Goal: Task Accomplishment & Management: Manage account settings

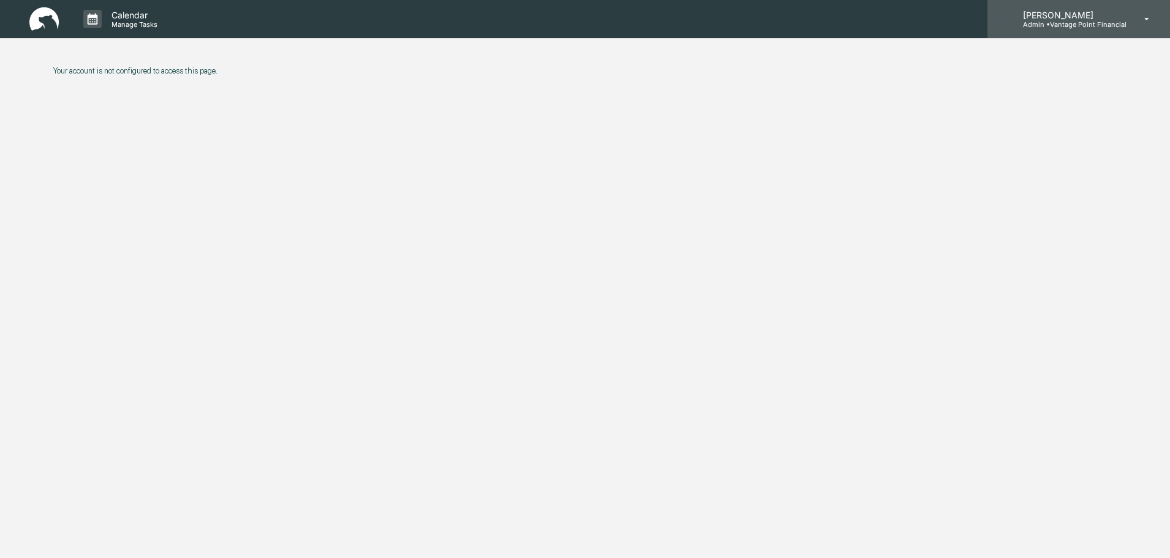
click at [1093, 24] on p "Admin • Vantage Point Financial" at bounding box center [1069, 24] width 113 height 9
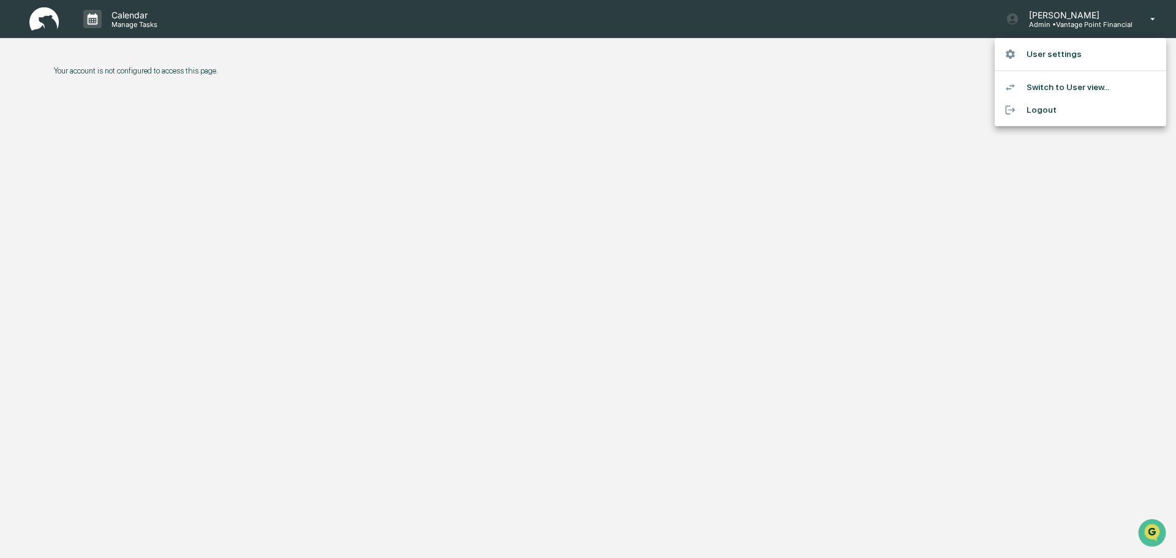
click at [1048, 89] on li "Switch to User view..." at bounding box center [1081, 87] width 172 height 23
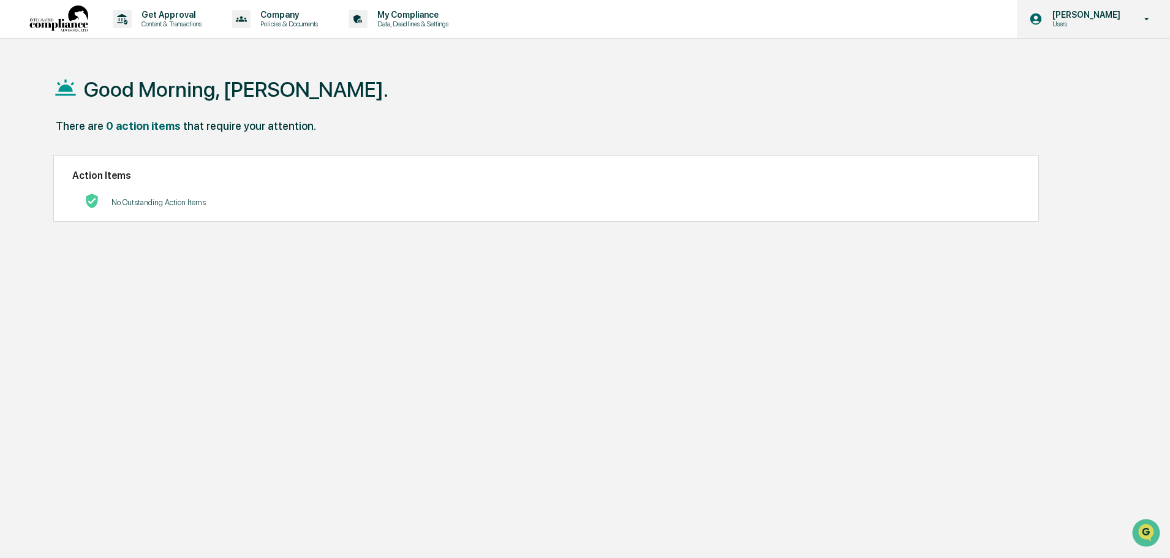
click at [1087, 18] on p "[PERSON_NAME]" at bounding box center [1085, 15] width 84 height 10
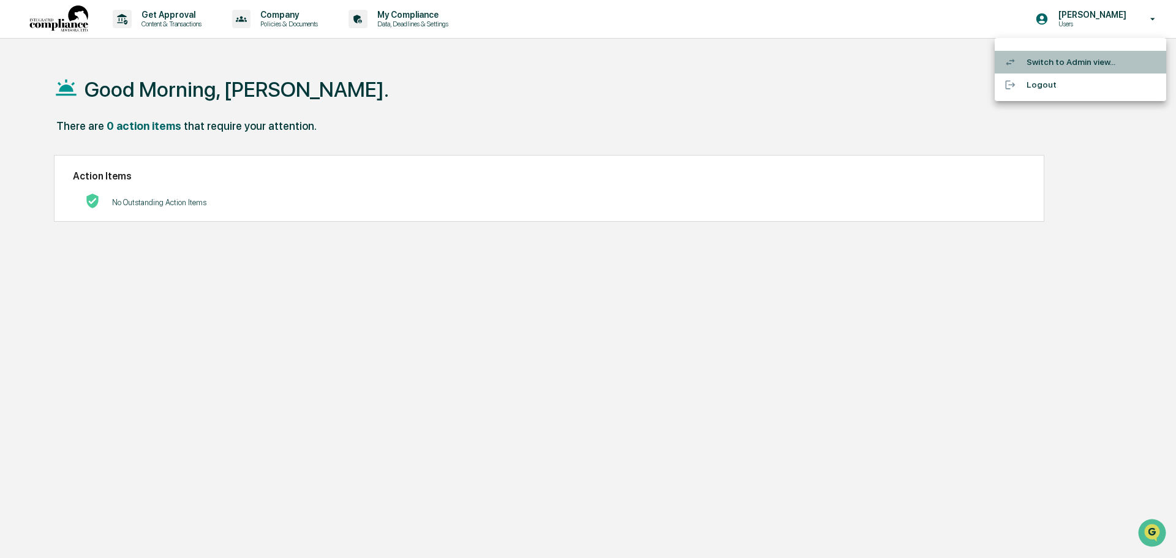
click at [1047, 65] on li "Switch to Admin view..." at bounding box center [1081, 62] width 172 height 23
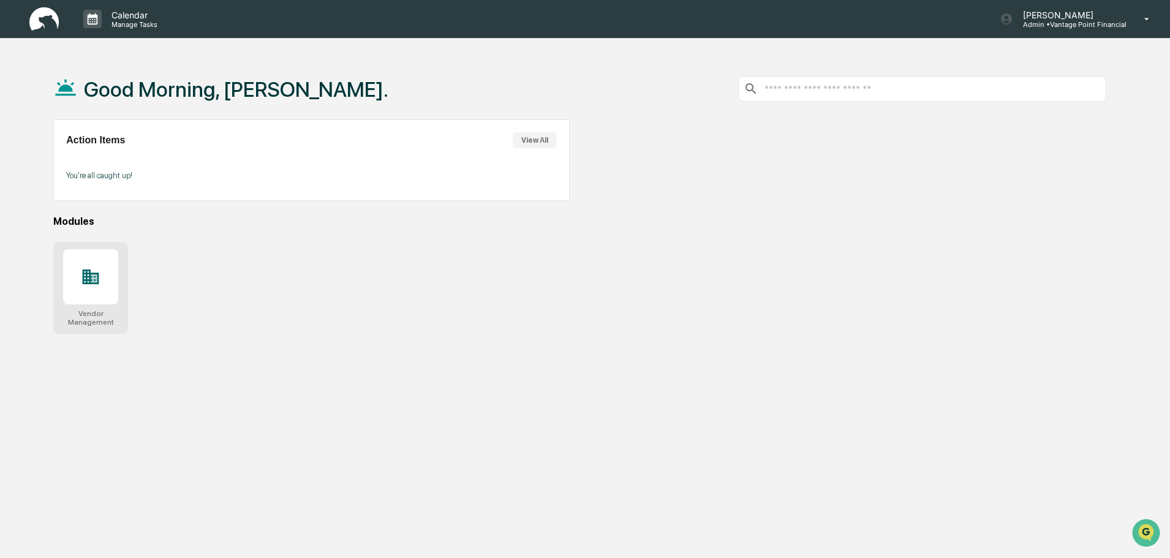
click at [67, 285] on div at bounding box center [90, 276] width 55 height 55
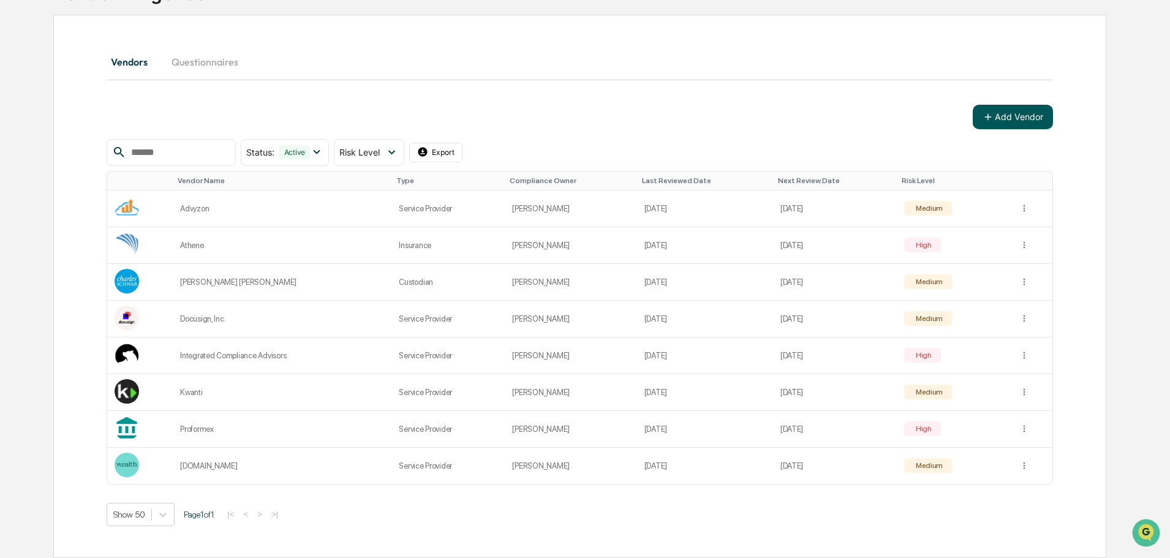
click at [1034, 120] on button "Add Vendor" at bounding box center [1013, 117] width 80 height 25
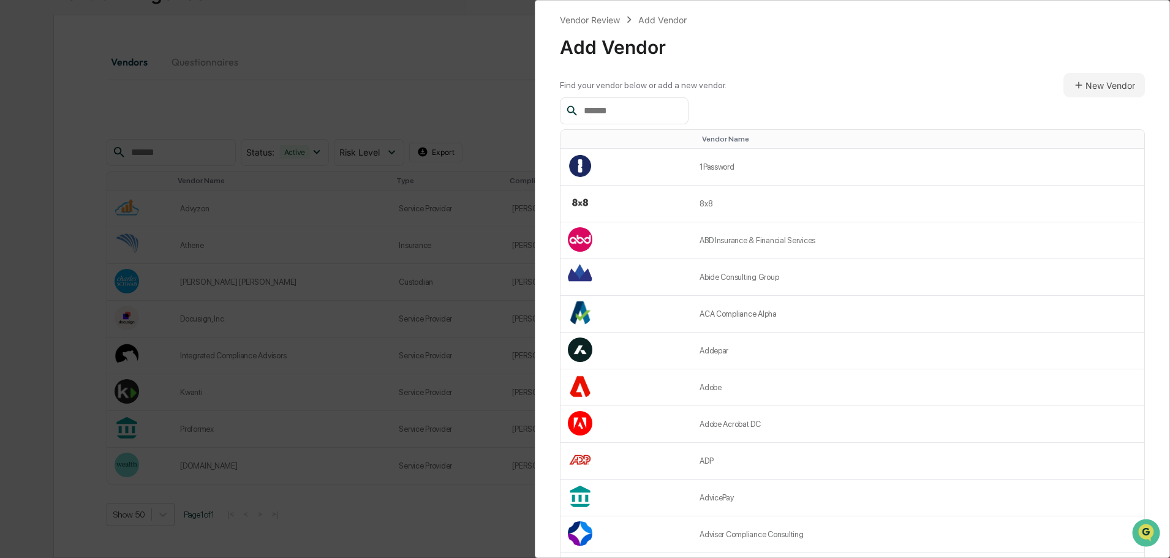
click at [642, 110] on input "text" at bounding box center [631, 111] width 104 height 16
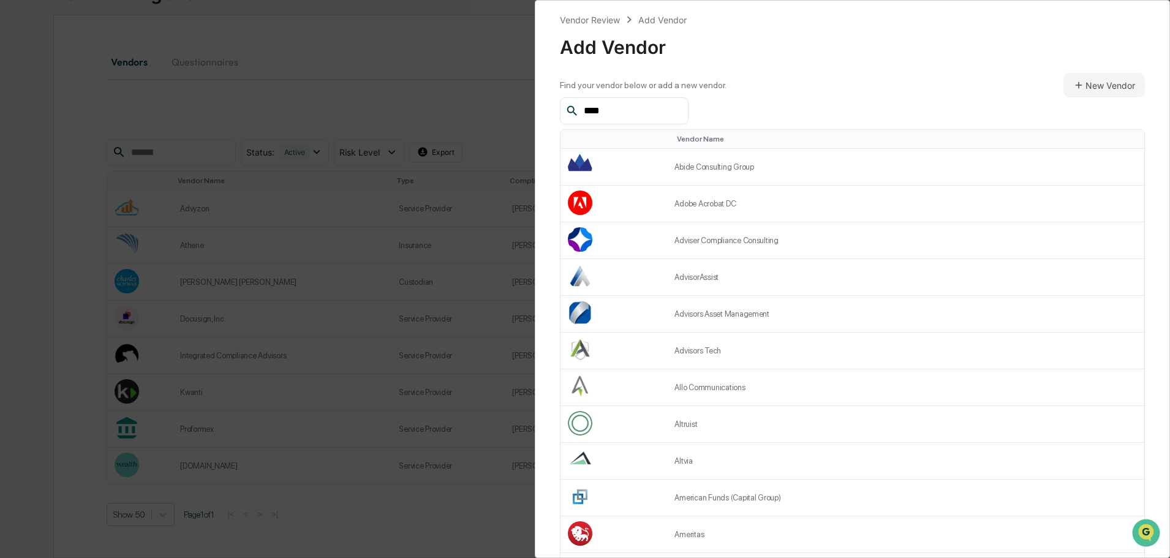
type input "*****"
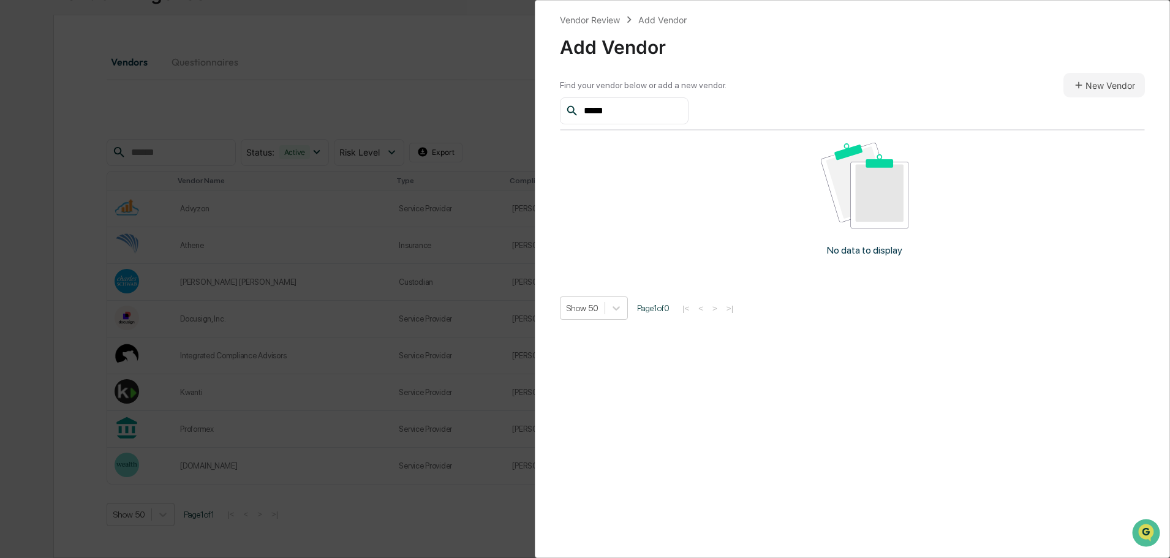
click at [638, 107] on input "*****" at bounding box center [631, 111] width 104 height 16
click at [637, 107] on input "*****" at bounding box center [631, 111] width 104 height 16
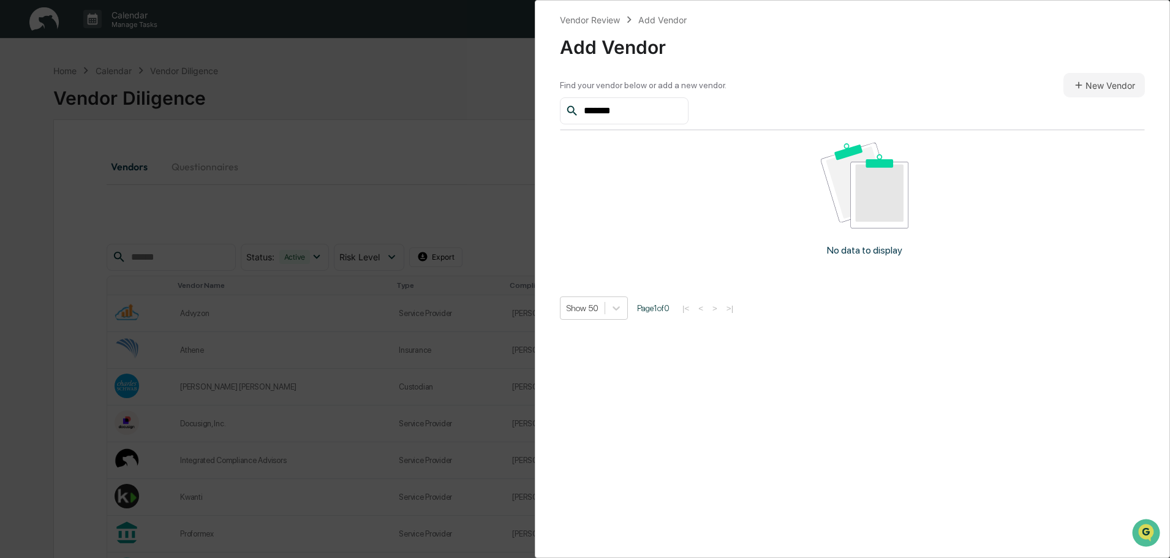
drag, startPoint x: 442, startPoint y: 107, endPoint x: 400, endPoint y: 105, distance: 42.9
click at [401, 105] on div "Vendor Review Add Vendor Add Vendor Find your vendor below or add a new vendor.…" at bounding box center [585, 279] width 1170 height 558
type input "*******"
click at [457, 199] on div "Vendor Review Add Vendor Add Vendor Find your vendor below or add a new vendor.…" at bounding box center [585, 279] width 1170 height 558
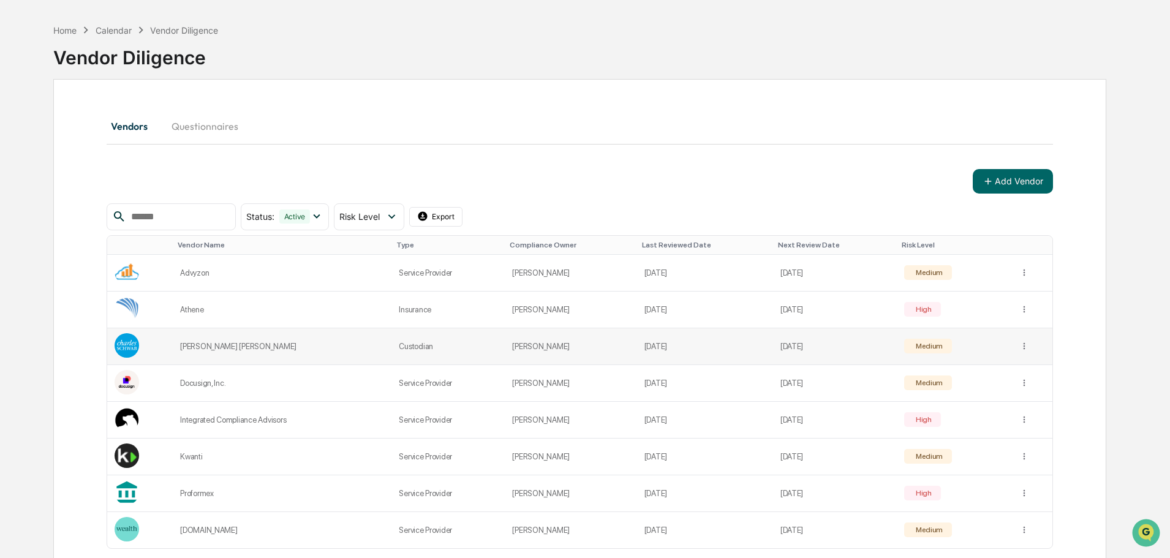
scroll to position [61, 0]
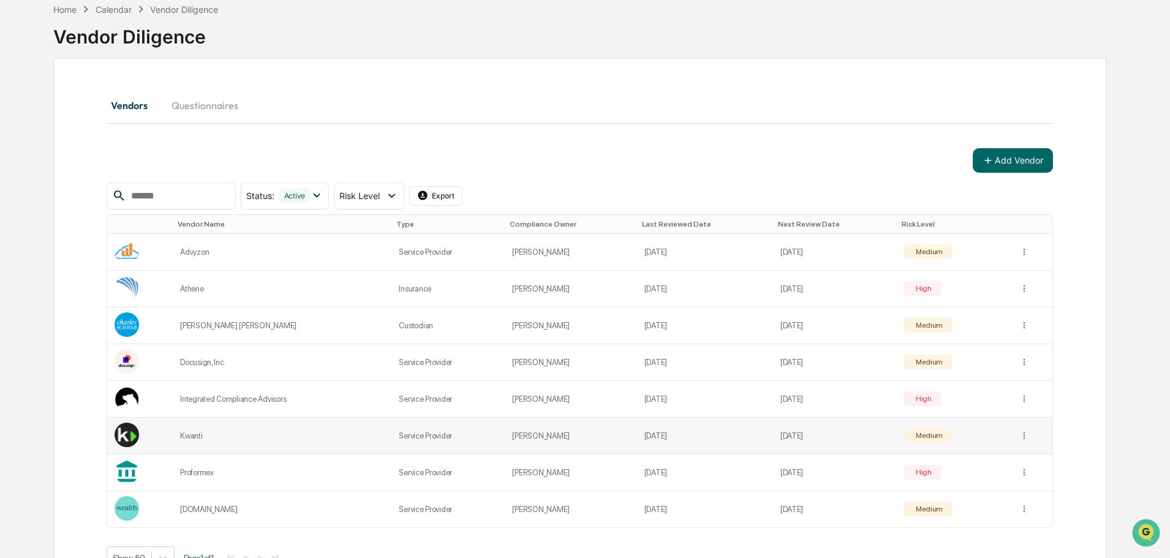
click at [457, 439] on td "Service Provider" at bounding box center [448, 436] width 113 height 37
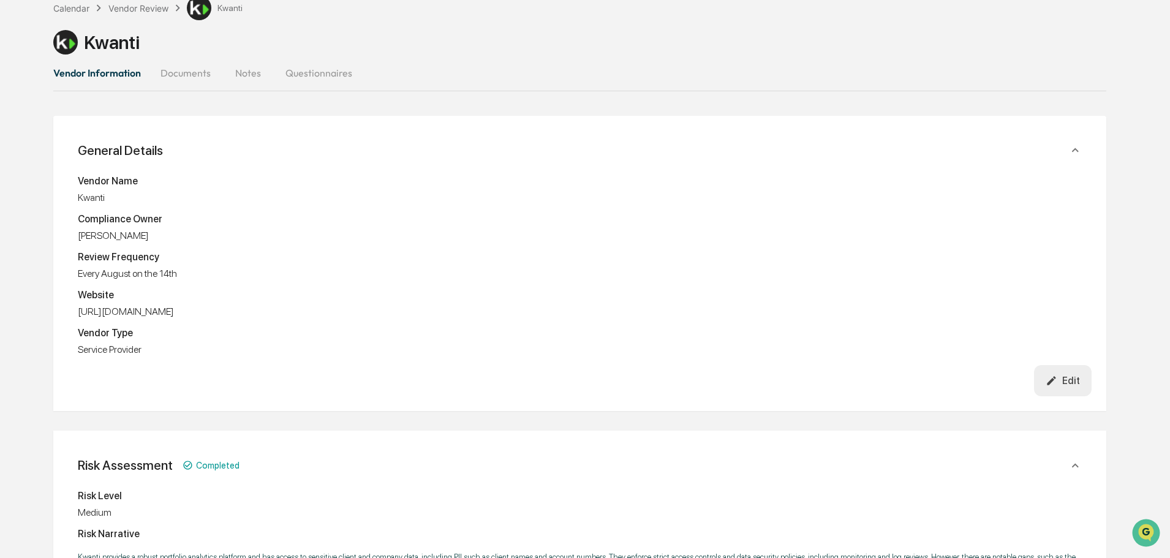
click at [1051, 374] on button "Edit" at bounding box center [1063, 380] width 58 height 31
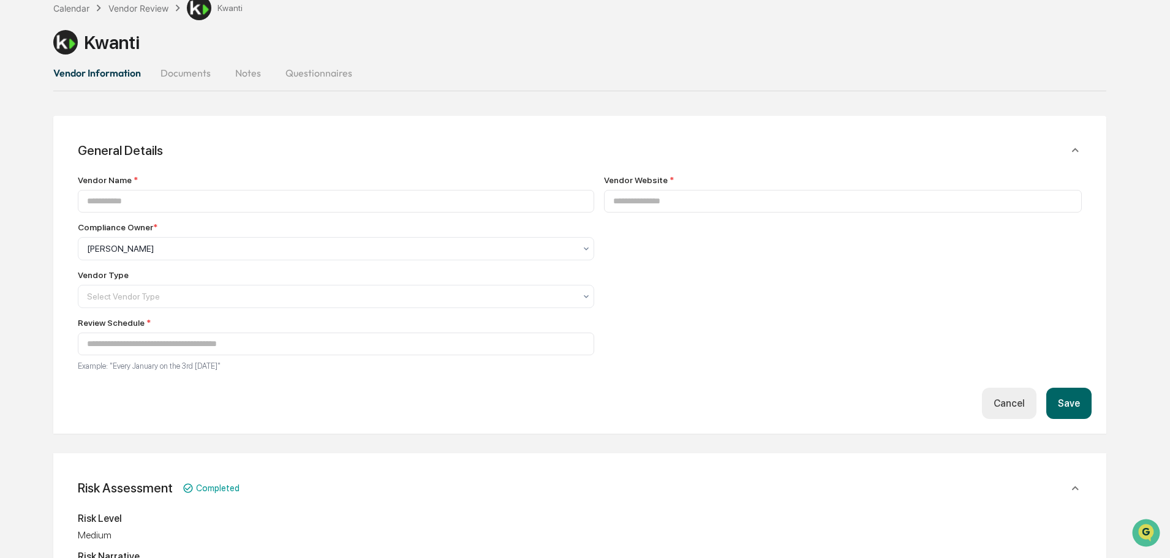
type input "******"
type input "**********"
click at [276, 255] on div at bounding box center [331, 249] width 488 height 12
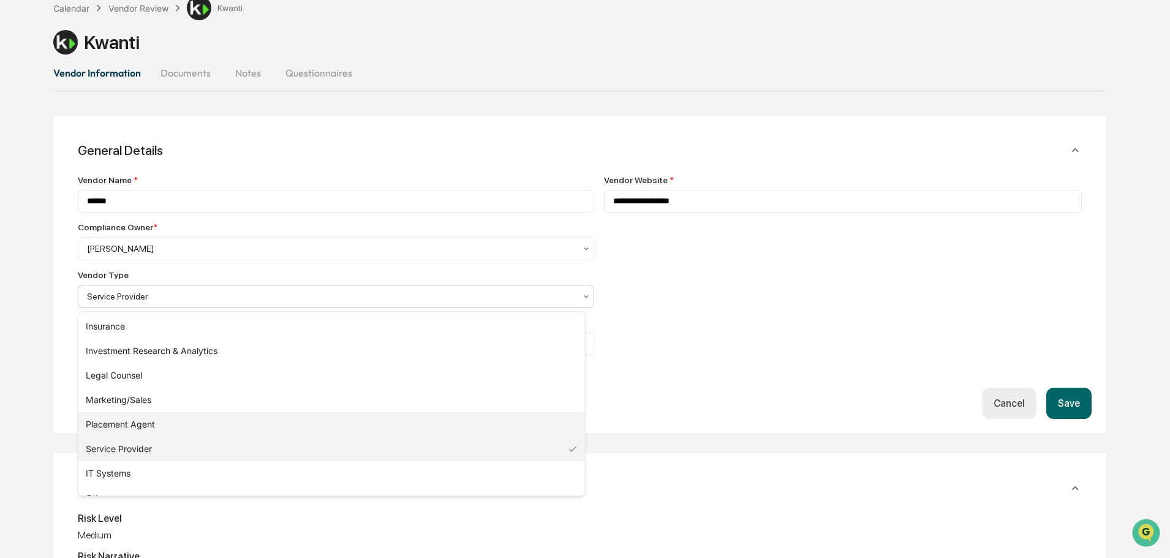
scroll to position [140, 0]
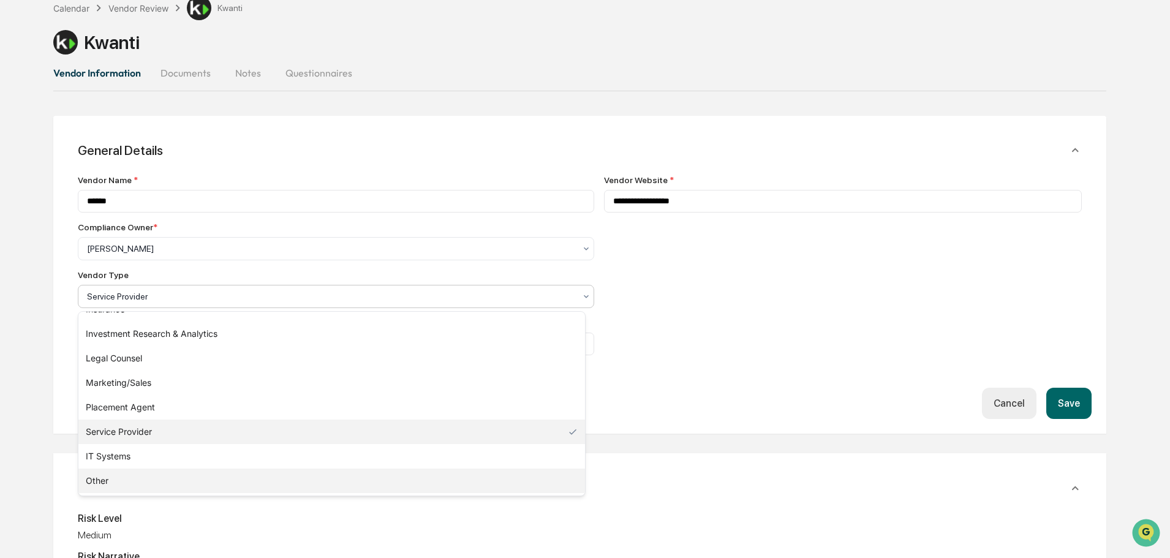
click at [140, 483] on div "Other" at bounding box center [331, 481] width 507 height 25
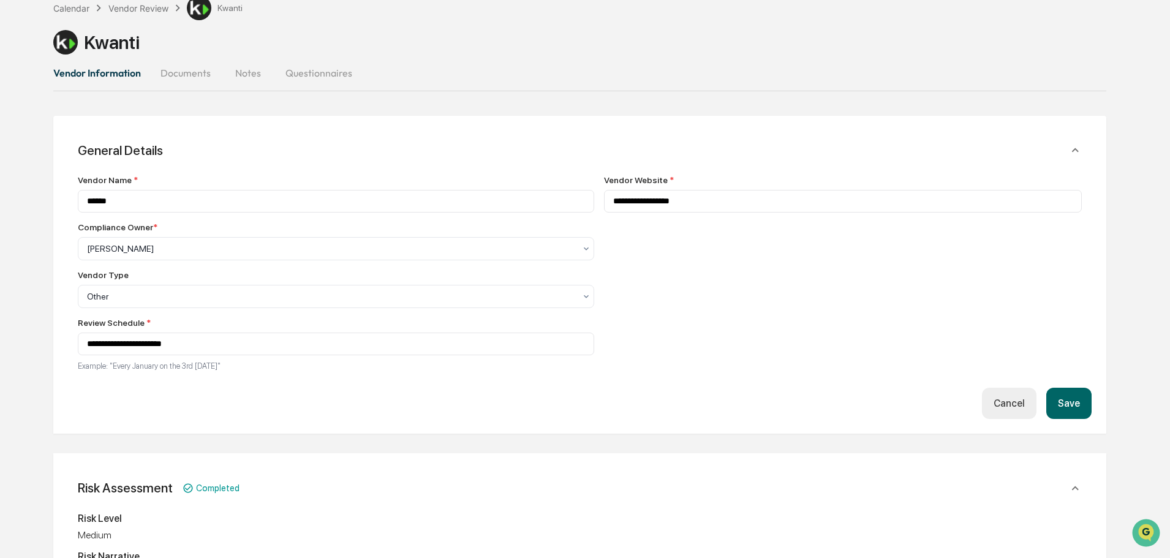
click at [1062, 396] on button "Save" at bounding box center [1069, 403] width 45 height 31
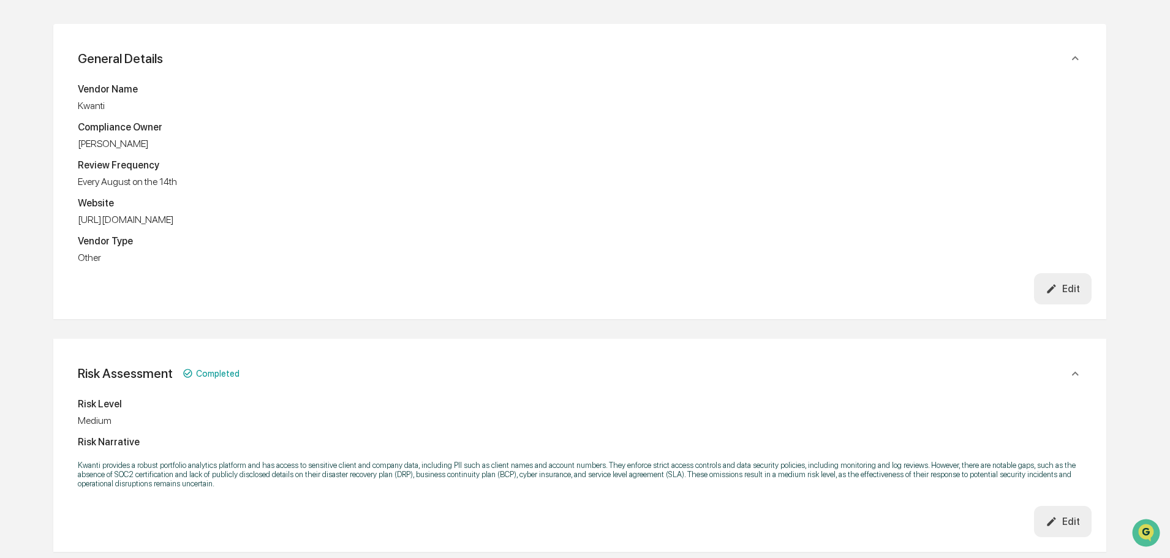
scroll to position [0, 0]
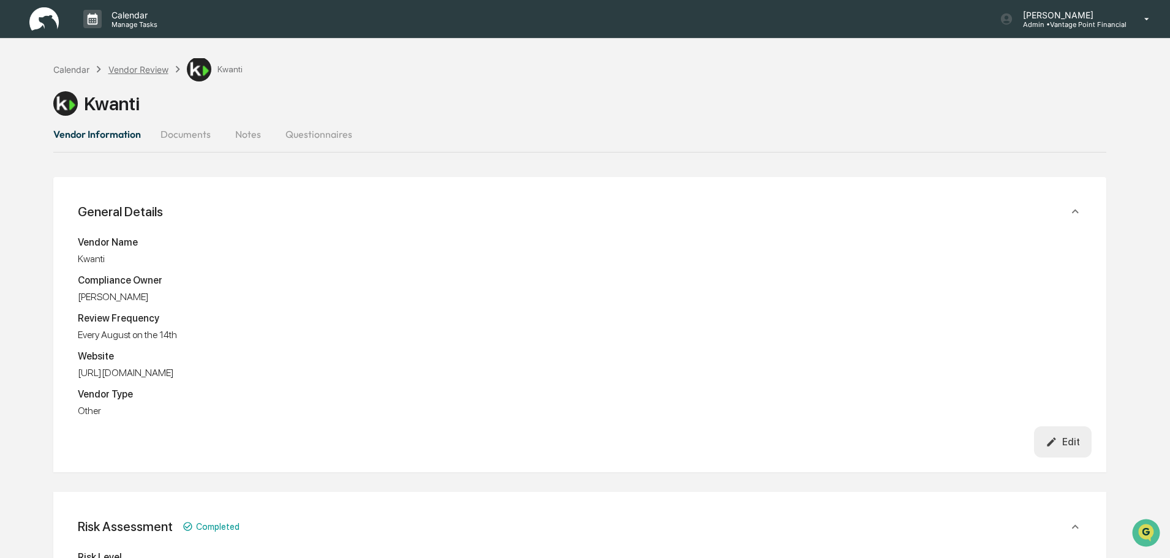
click at [150, 66] on div "Vendor Review" at bounding box center [138, 69] width 60 height 10
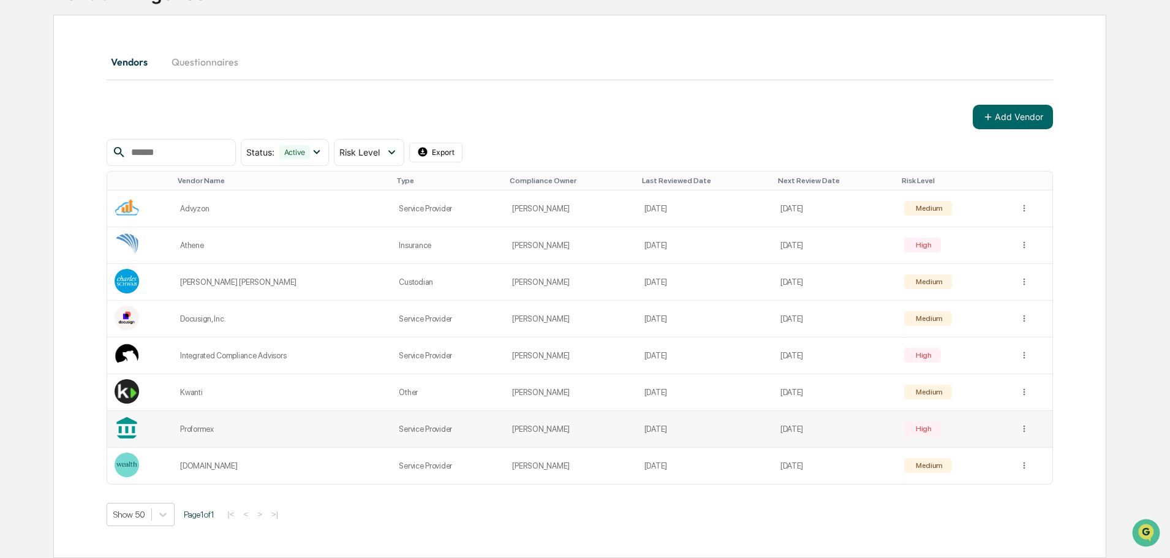
click at [316, 422] on td "Proformex" at bounding box center [282, 429] width 219 height 37
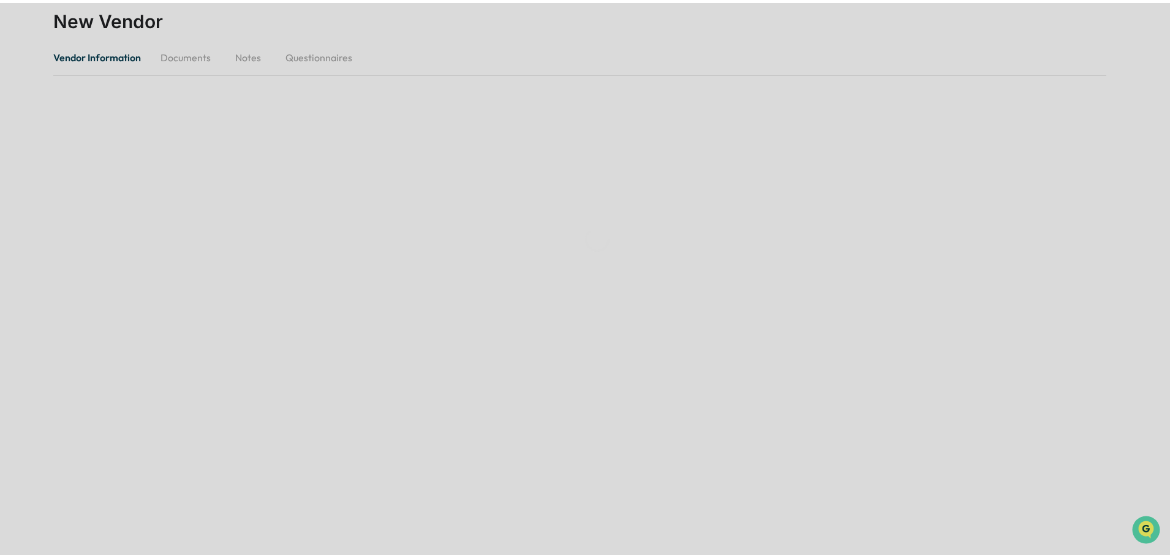
scroll to position [105, 0]
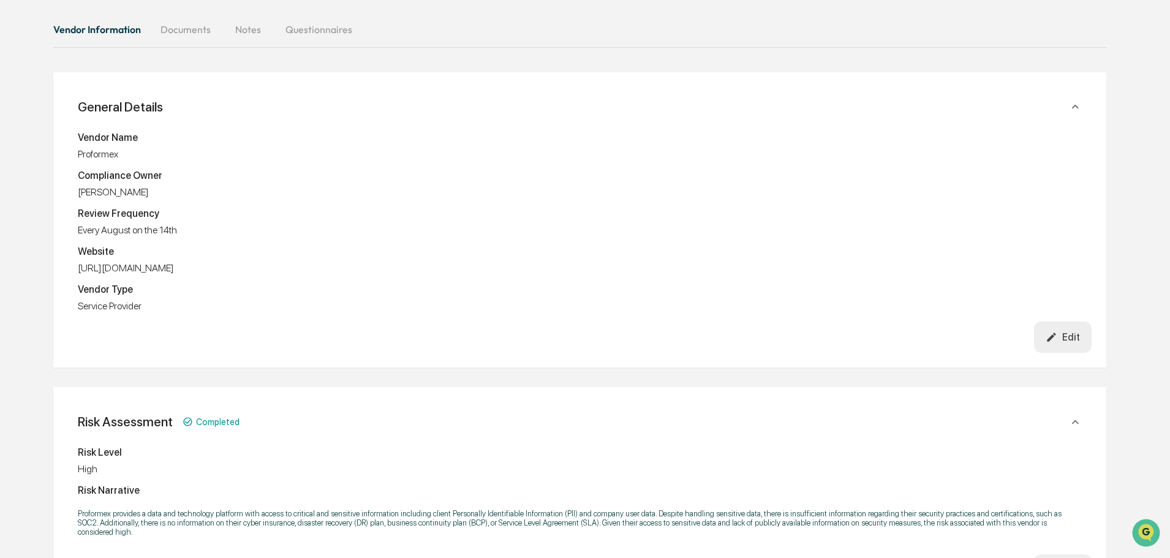
click at [184, 28] on button "Documents" at bounding box center [186, 29] width 70 height 29
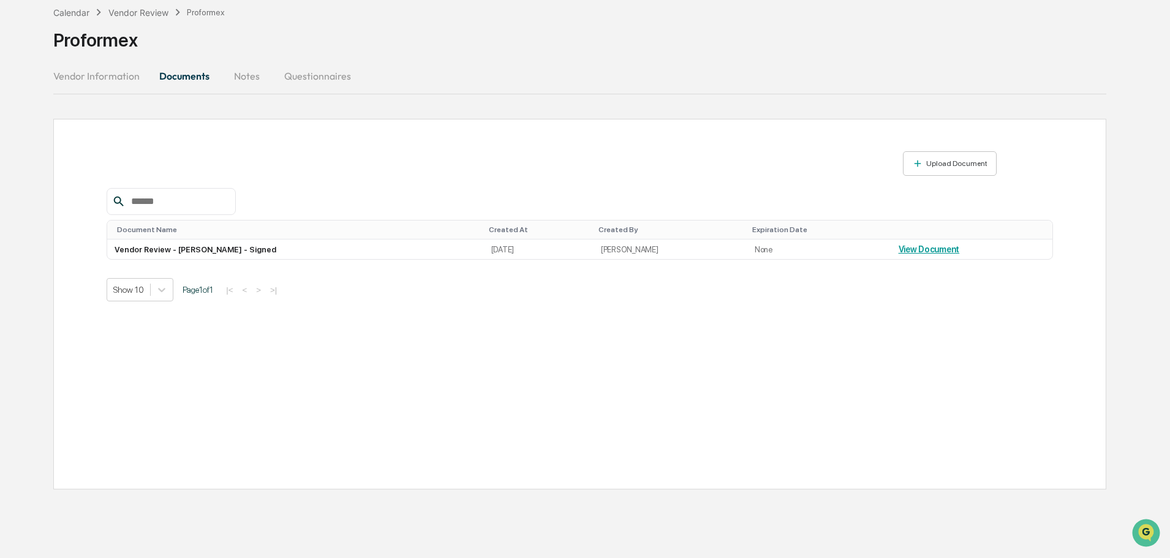
click at [170, 79] on button "Documents" at bounding box center [185, 75] width 70 height 29
click at [107, 80] on button "Vendor Information" at bounding box center [101, 75] width 96 height 29
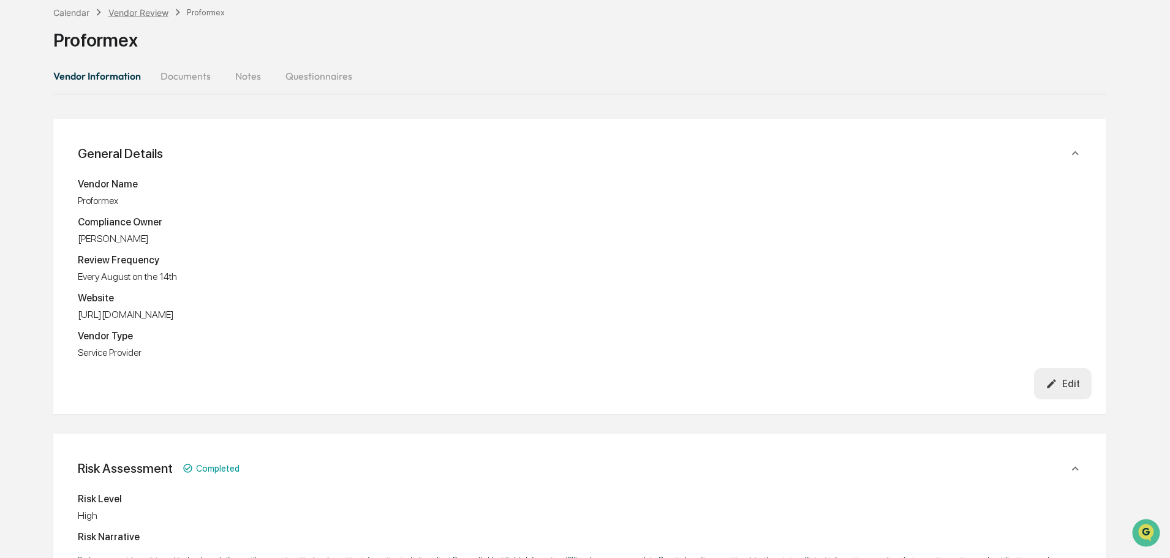
click at [158, 17] on div "Vendor Review" at bounding box center [138, 12] width 60 height 10
